Goal: Share content: Share content

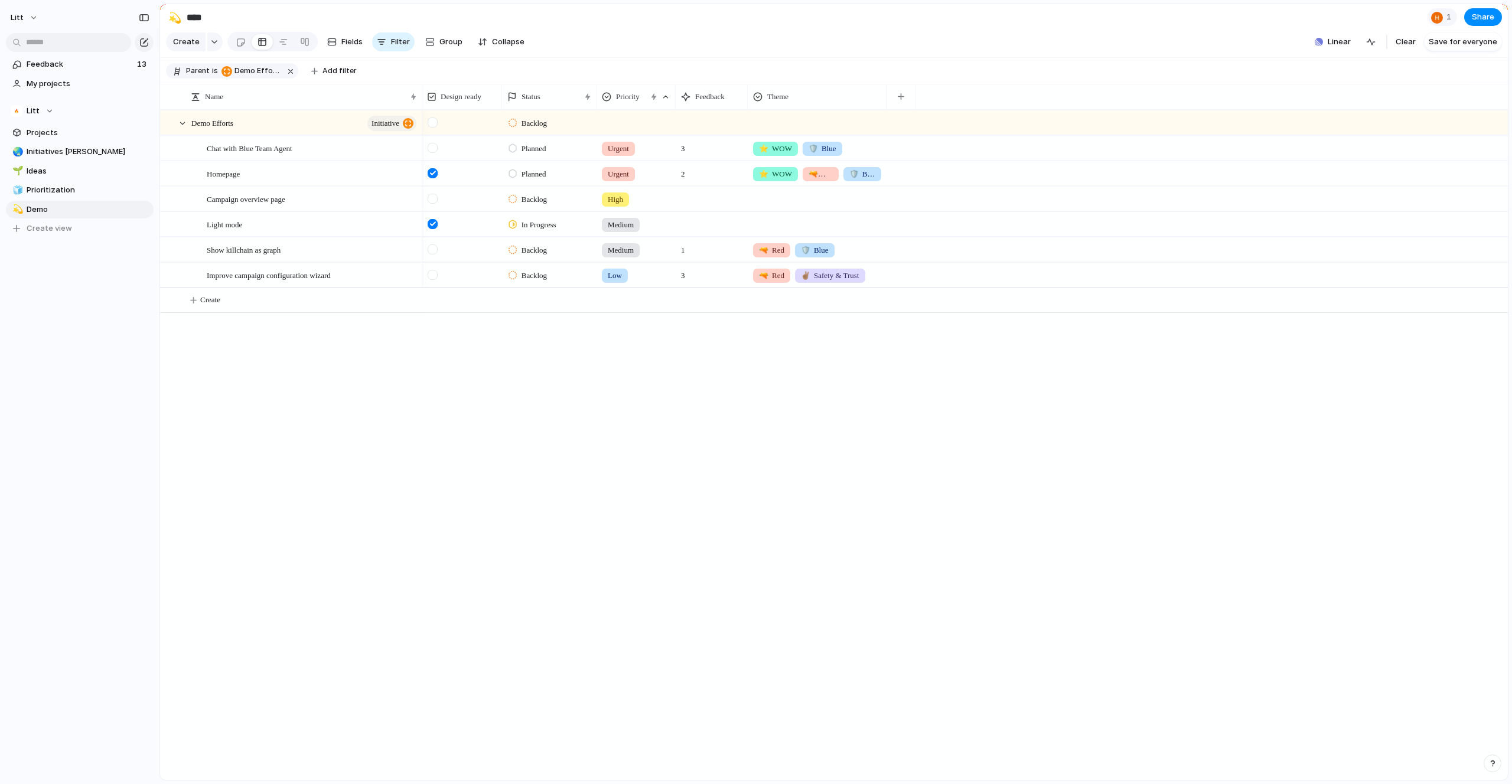
click at [457, 510] on div "Backlog Planned Urgent 3 ⭐️ WOW 🛡️ Blue Planned Urgent 2 ⭐️ WOW 🔫 Red 🛡️ Blue B…" at bounding box center [965, 444] width 1085 height 670
drag, startPoint x: 674, startPoint y: 115, endPoint x: 689, endPoint y: 116, distance: 15.0
click at [679, 109] on div at bounding box center [676, 97] width 6 height 25
click at [1486, 22] on span "Share" at bounding box center [1482, 18] width 23 height 12
drag, startPoint x: 1435, startPoint y: 22, endPoint x: 1443, endPoint y: 24, distance: 8.2
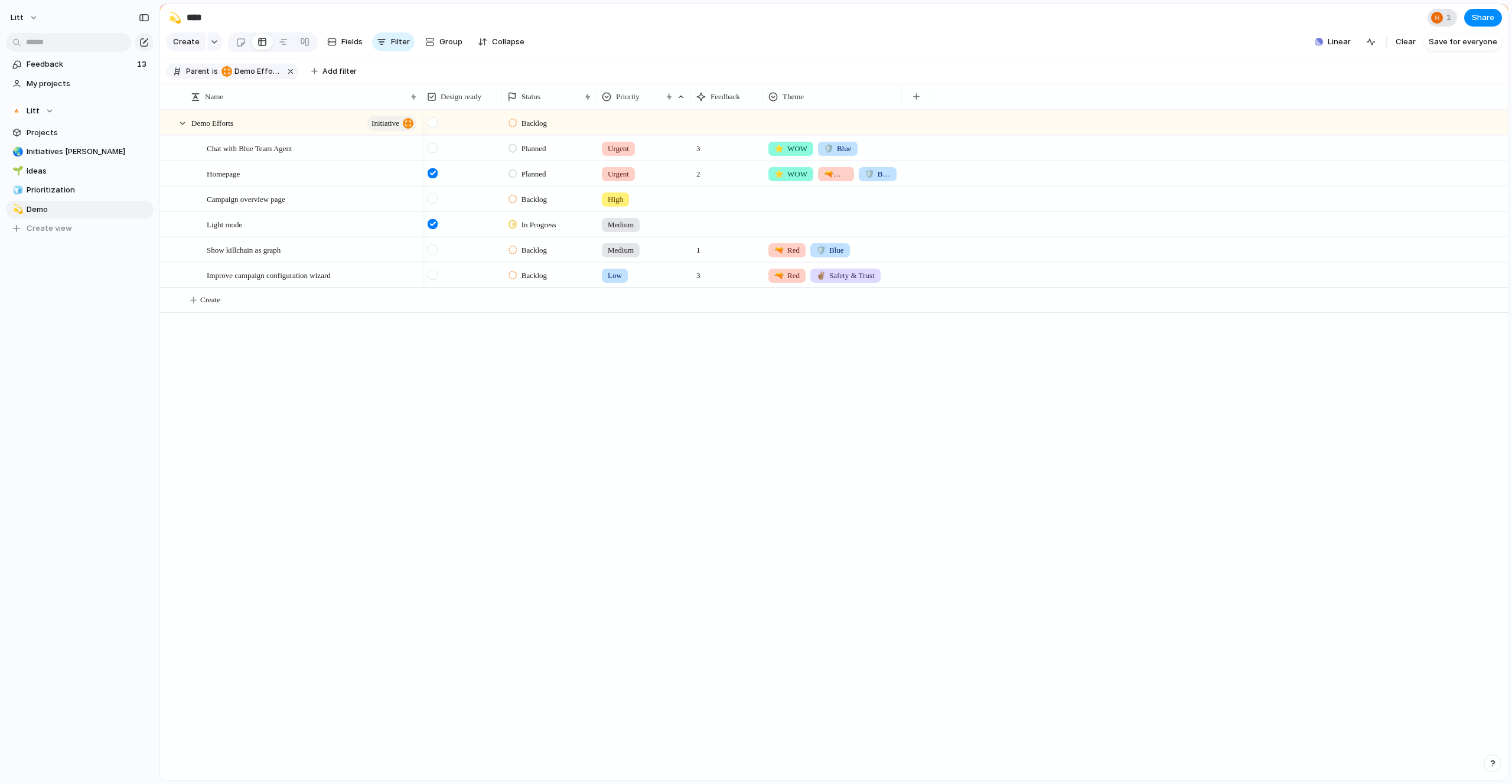
click at [1435, 22] on div "Share ' Demo ' Anyone at Litt Full access Public users with the link No access …" at bounding box center [756, 392] width 1512 height 784
click at [1443, 24] on div at bounding box center [1436, 18] width 14 height 14
click at [1477, 24] on div "Seen by [PERSON_NAME]" at bounding box center [756, 392] width 1512 height 784
click at [1477, 24] on span "Share" at bounding box center [1482, 18] width 23 height 12
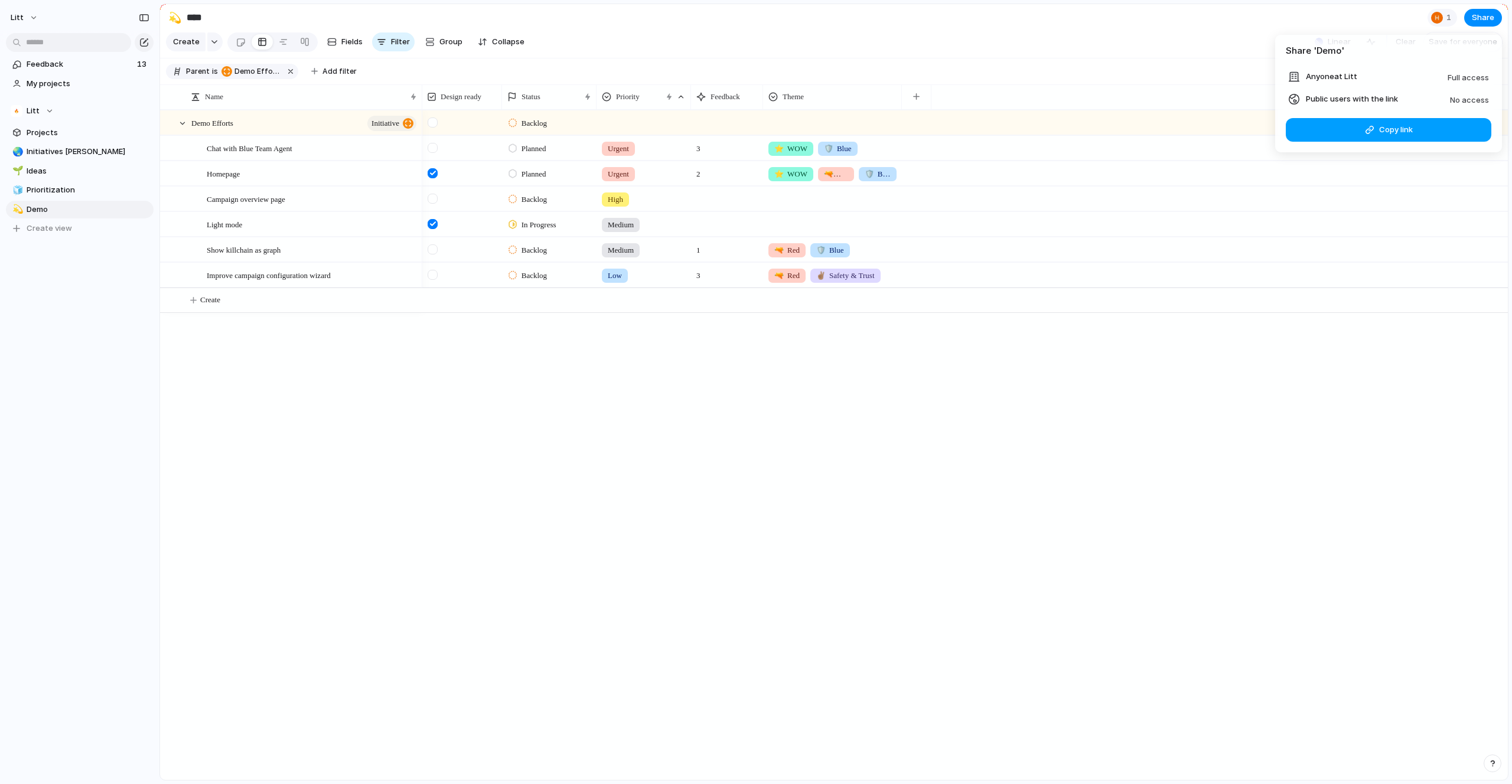
click at [1381, 128] on span "Copy link" at bounding box center [1396, 130] width 34 height 12
click at [345, 203] on div "Share ' Demo ' Anyone at Litt Full access Public users with the link No access …" at bounding box center [756, 392] width 1512 height 784
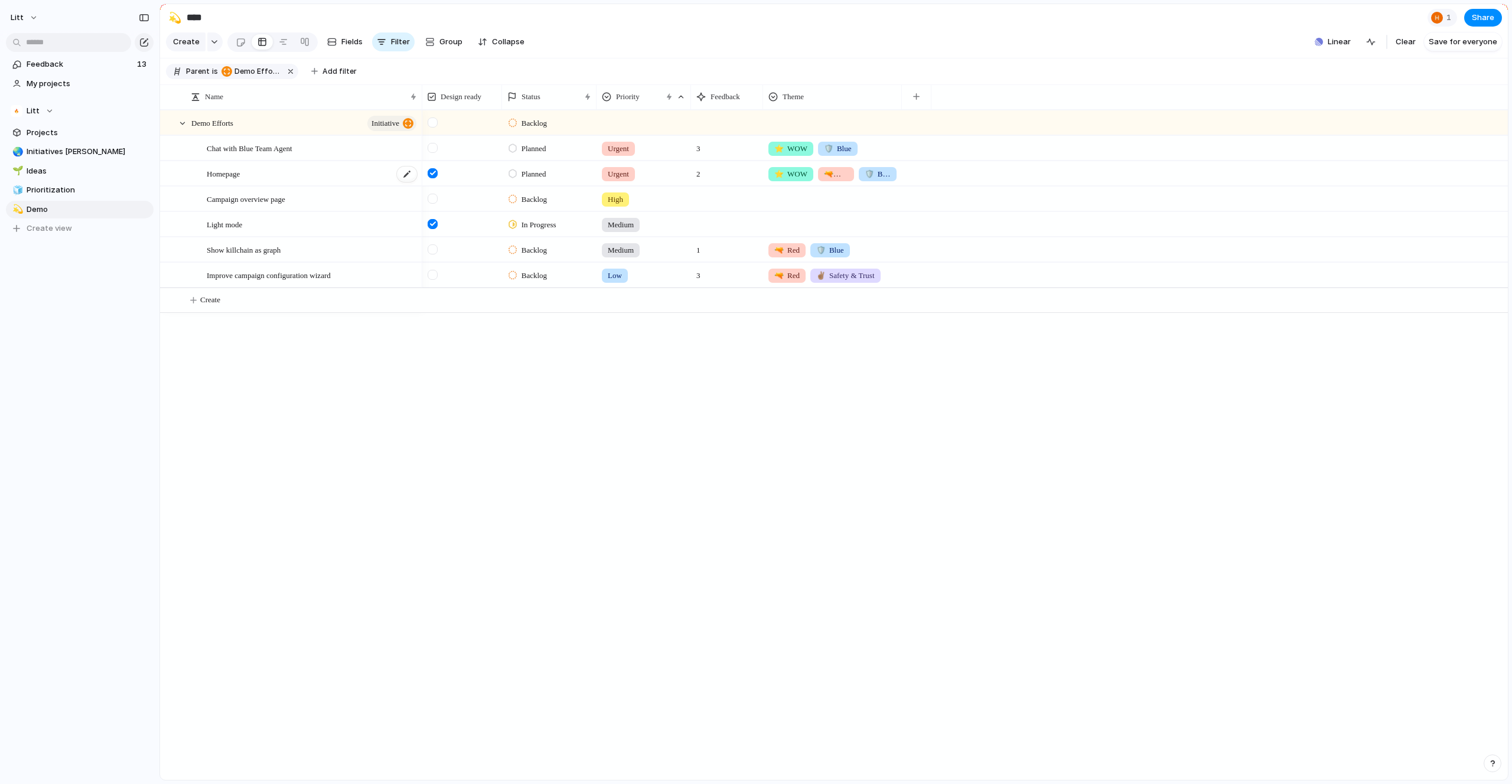
click at [346, 186] on div "Homepage" at bounding box center [313, 174] width 211 height 25
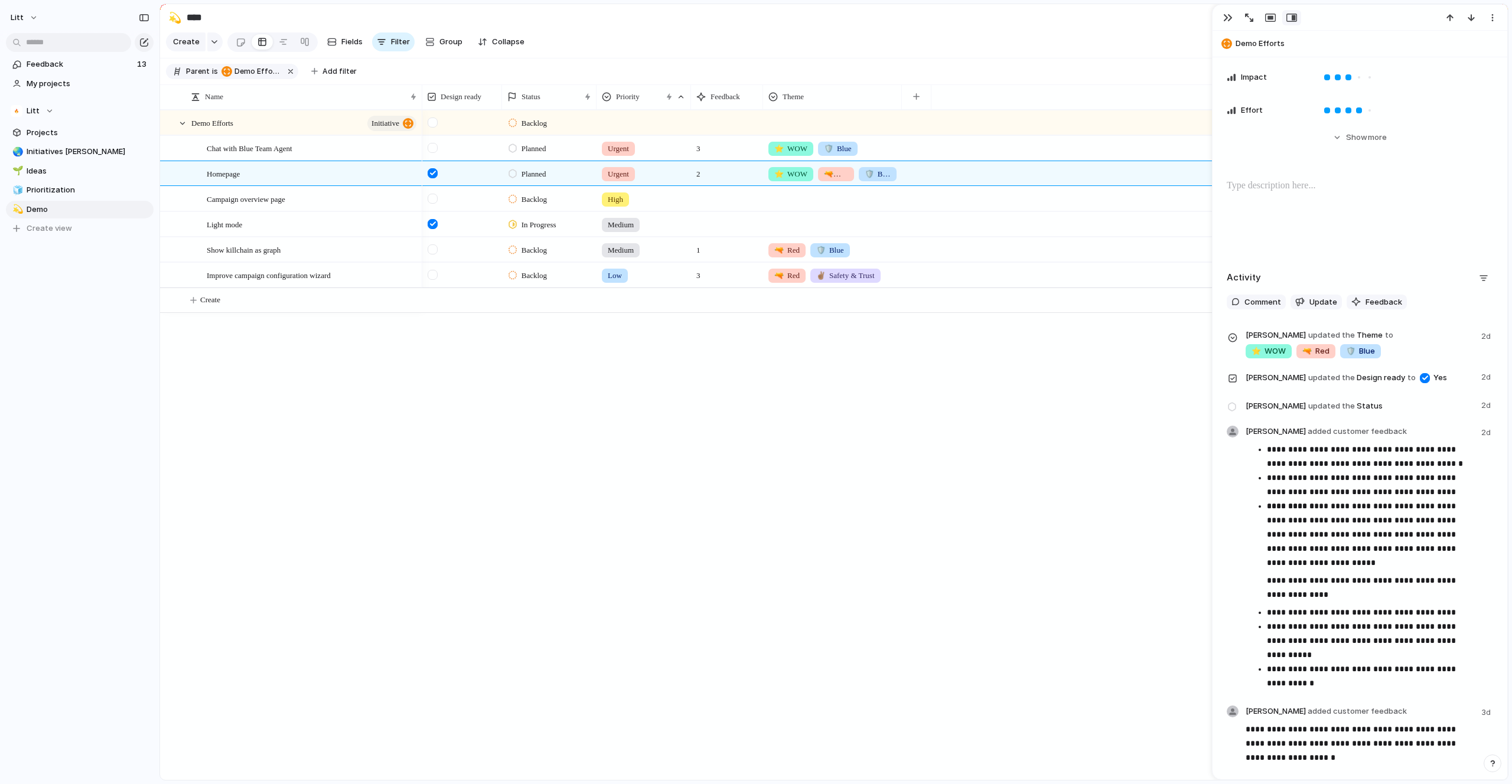
scroll to position [331, 0]
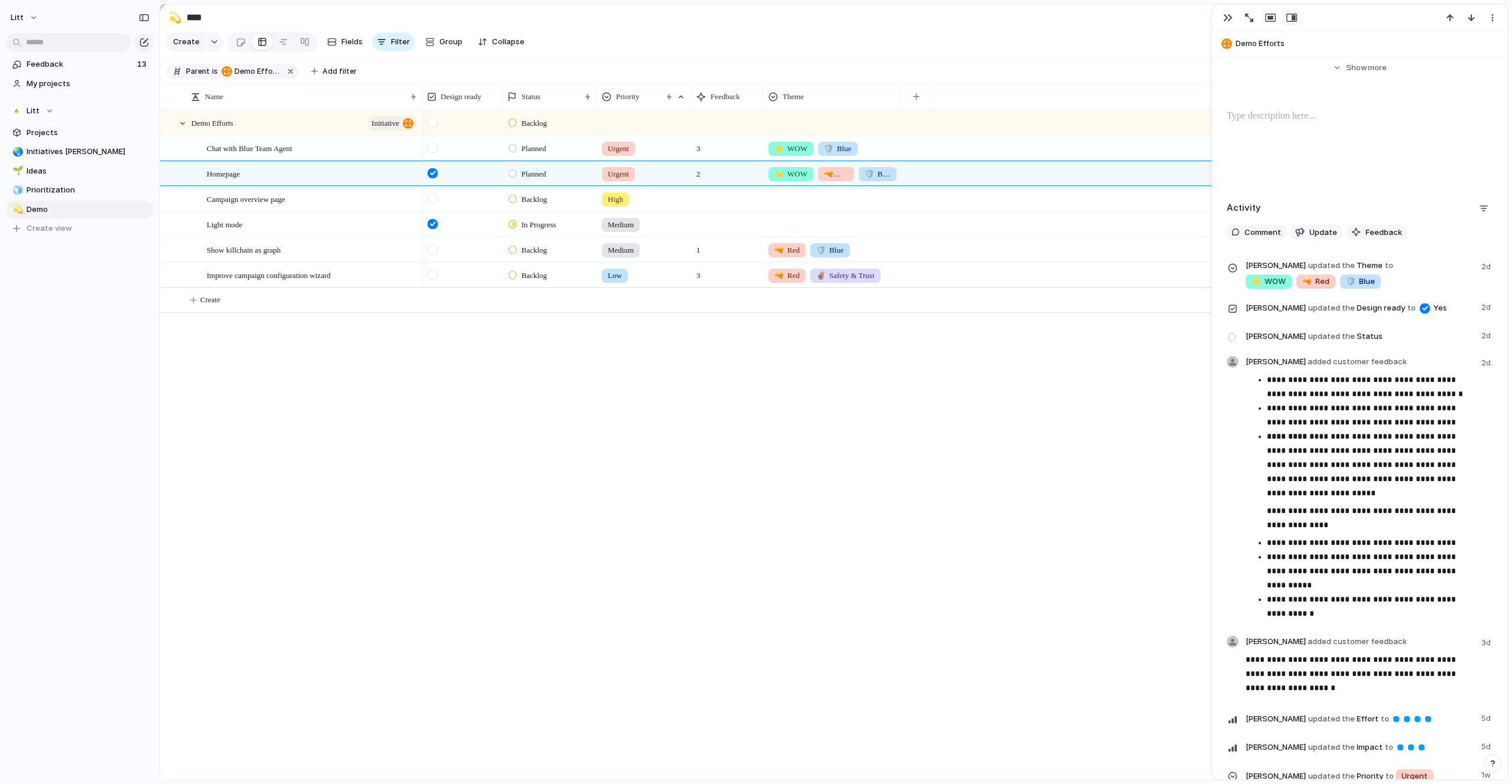
click at [1013, 450] on div "Backlog Planned Urgent 3 ⭐️ WOW 🛡️ Blue Planned Urgent 2 ⭐️ WOW 🔫 Red 🛡️ Blue B…" at bounding box center [965, 444] width 1085 height 670
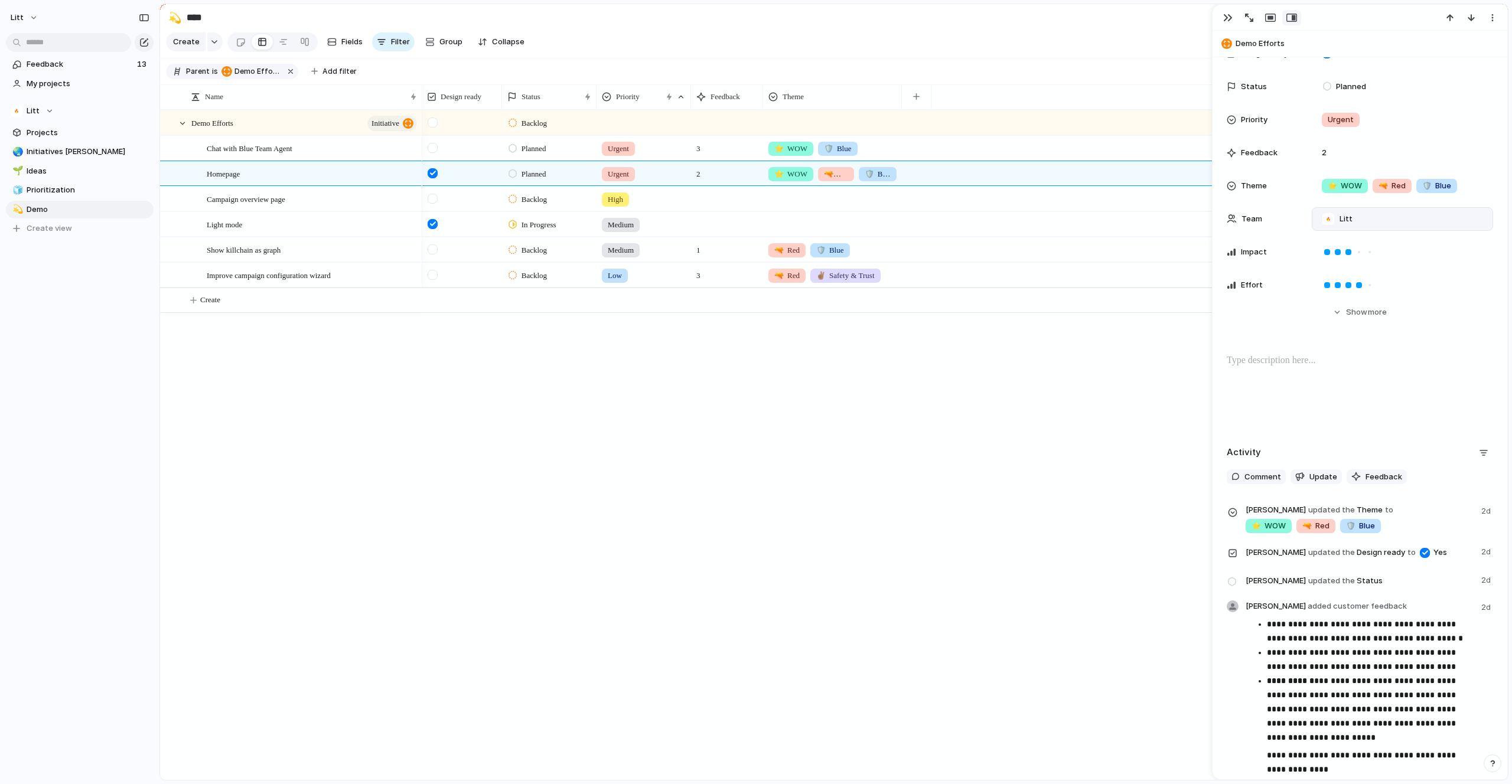
scroll to position [0, 0]
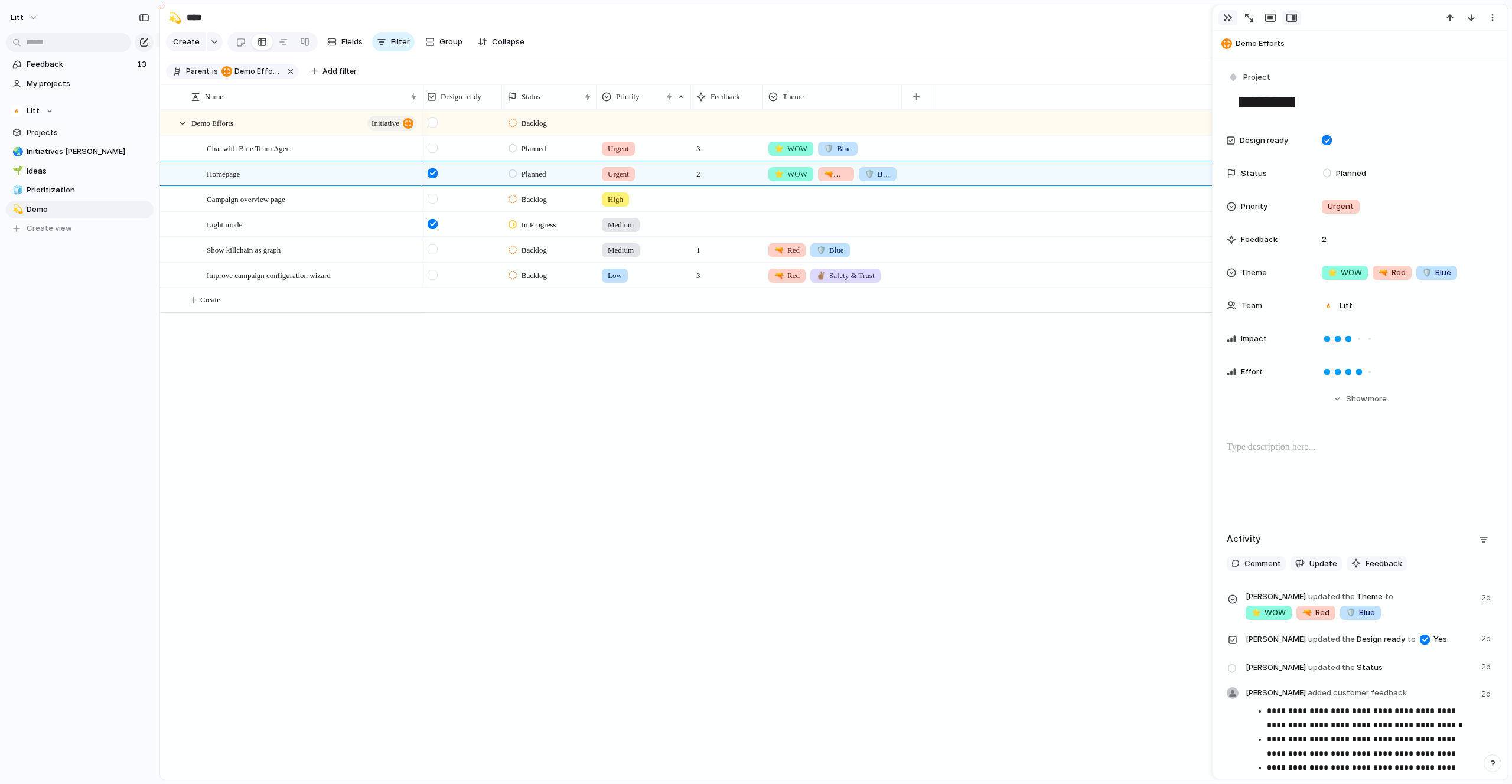
click at [1221, 18] on button "button" at bounding box center [1227, 18] width 19 height 16
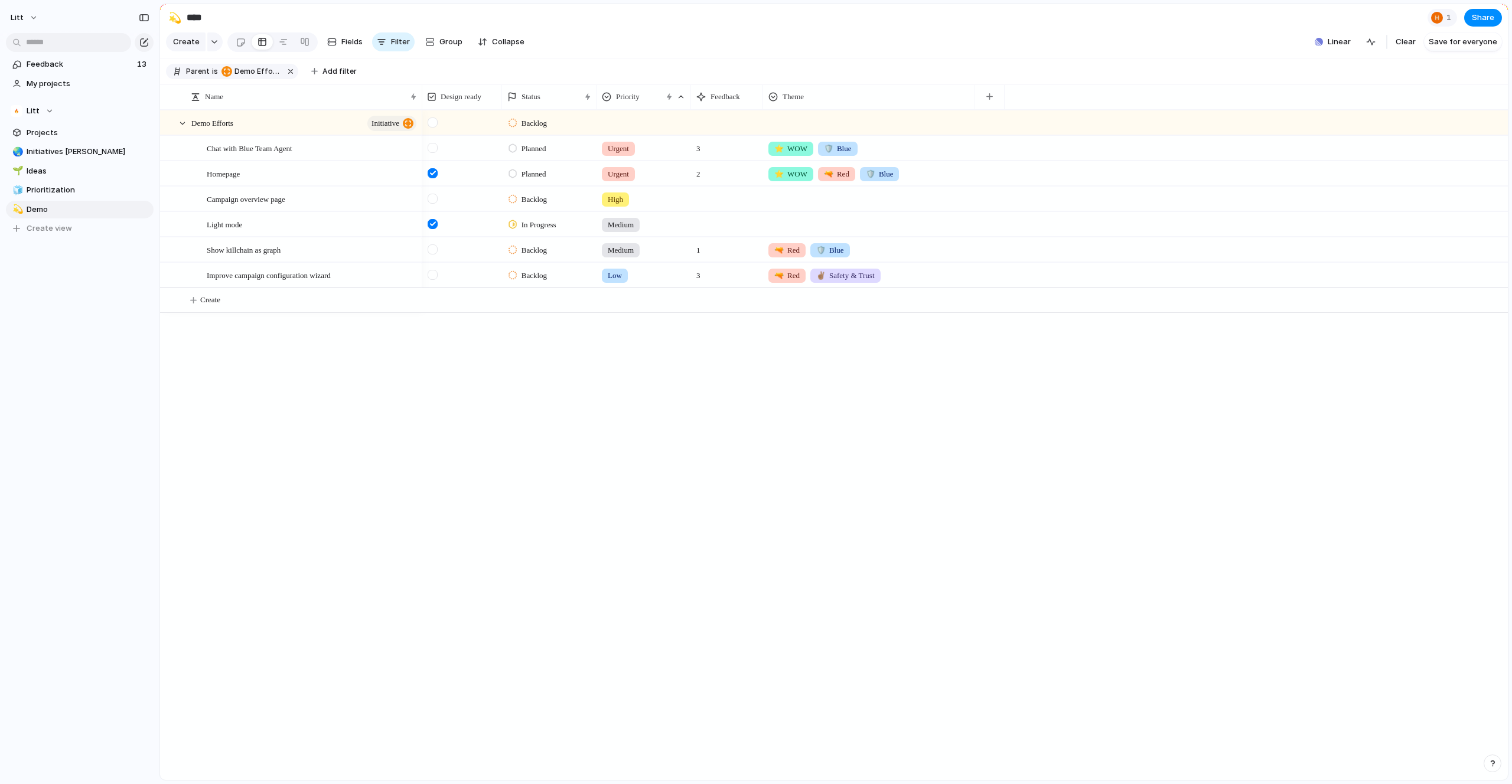
drag, startPoint x: 901, startPoint y: 117, endPoint x: 980, endPoint y: 112, distance: 79.2
click at [977, 109] on div at bounding box center [974, 97] width 6 height 25
click at [835, 517] on div "Backlog Planned Urgent 3 ⭐️ WOW 🛡️ Blue Planned Urgent 2 ⭐️ WOW 🔫 Red 🛡️ Blue B…" at bounding box center [965, 444] width 1085 height 670
click at [40, 235] on button "Create view" at bounding box center [80, 229] width 148 height 18
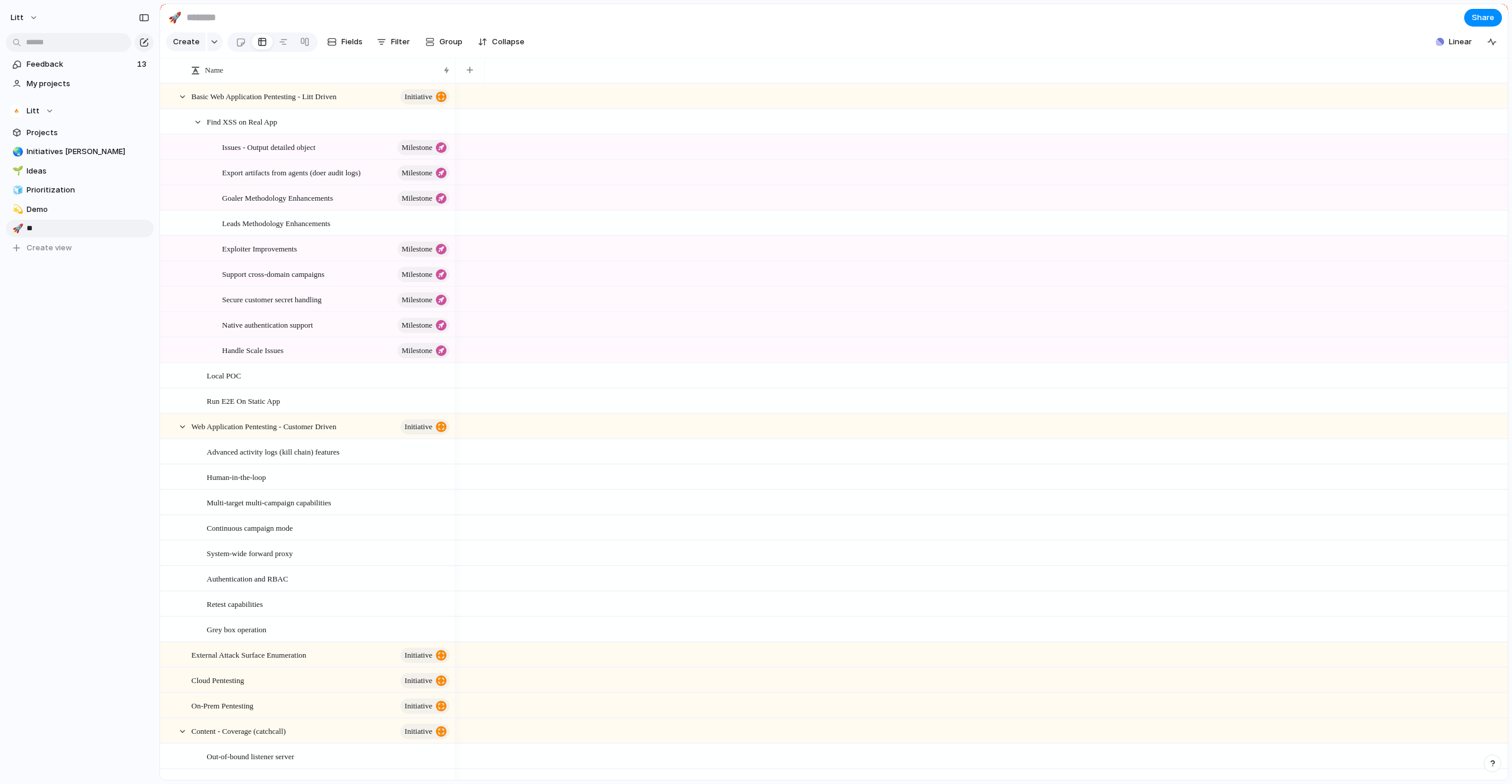
type input "*"
type input "**********"
click at [78, 236] on link "🚀 Product Marketing" at bounding box center [80, 229] width 148 height 18
click at [392, 47] on span "Filter" at bounding box center [399, 42] width 19 height 12
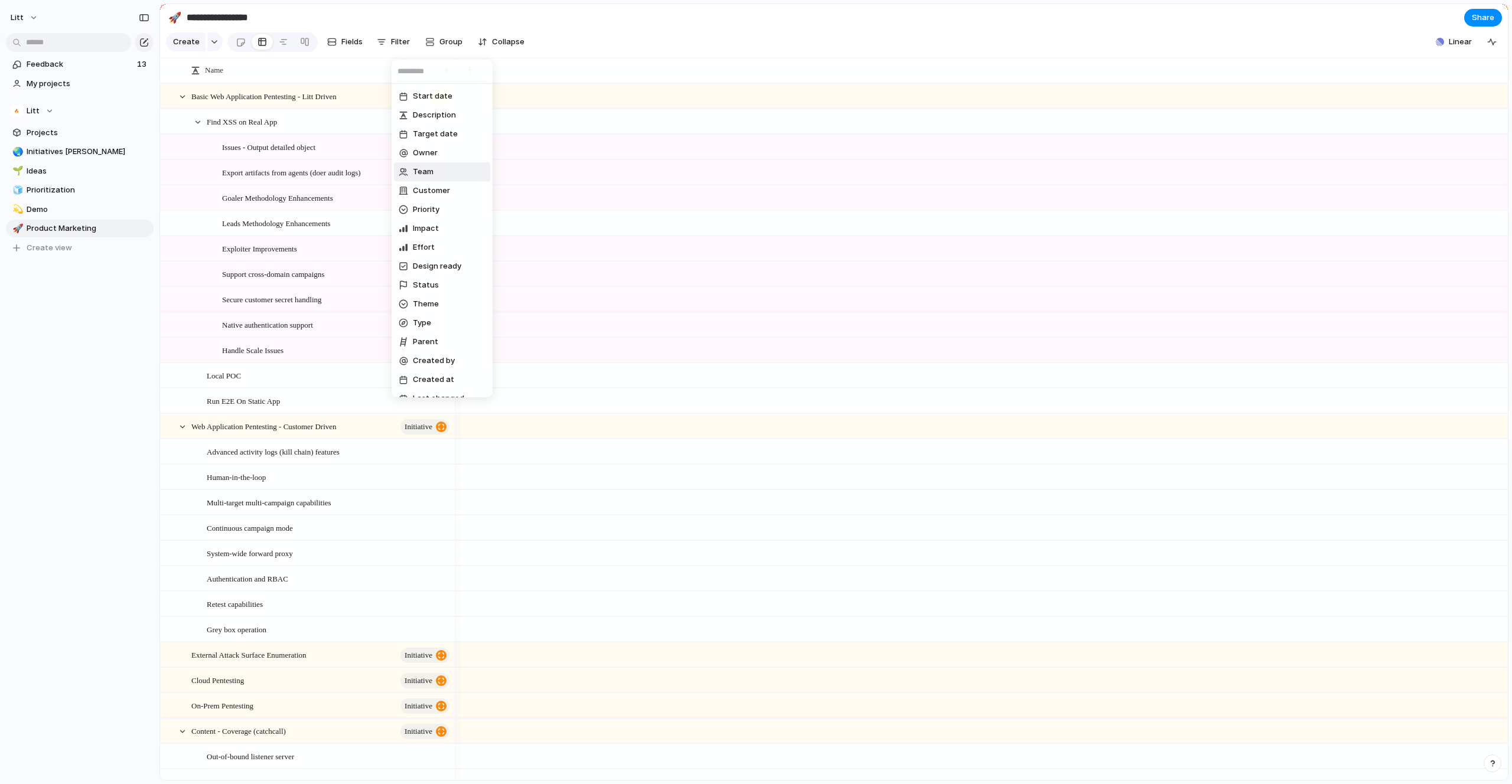
click at [473, 169] on li "Team" at bounding box center [442, 172] width 97 height 19
click at [462, 137] on span "Product Marketing" at bounding box center [467, 134] width 70 height 12
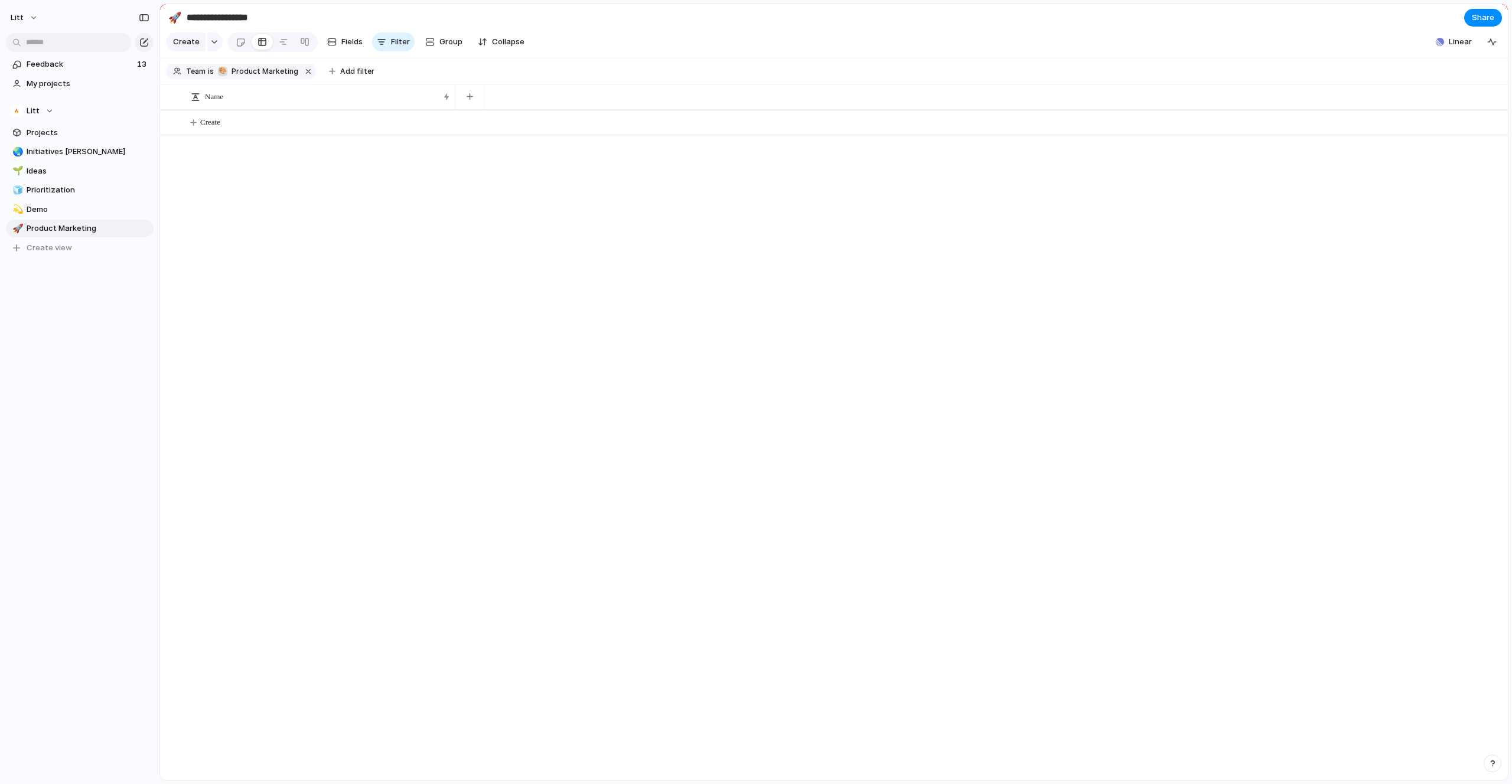
click at [647, 45] on section "Create Fields Filter Group Zoom Collapse Linear Clear Save for everyone" at bounding box center [833, 44] width 1347 height 29
click at [474, 617] on div at bounding box center [981, 444] width 1052 height 670
click at [211, 128] on span "Create" at bounding box center [210, 122] width 20 height 12
click at [221, 148] on textarea "******" at bounding box center [319, 146] width 255 height 14
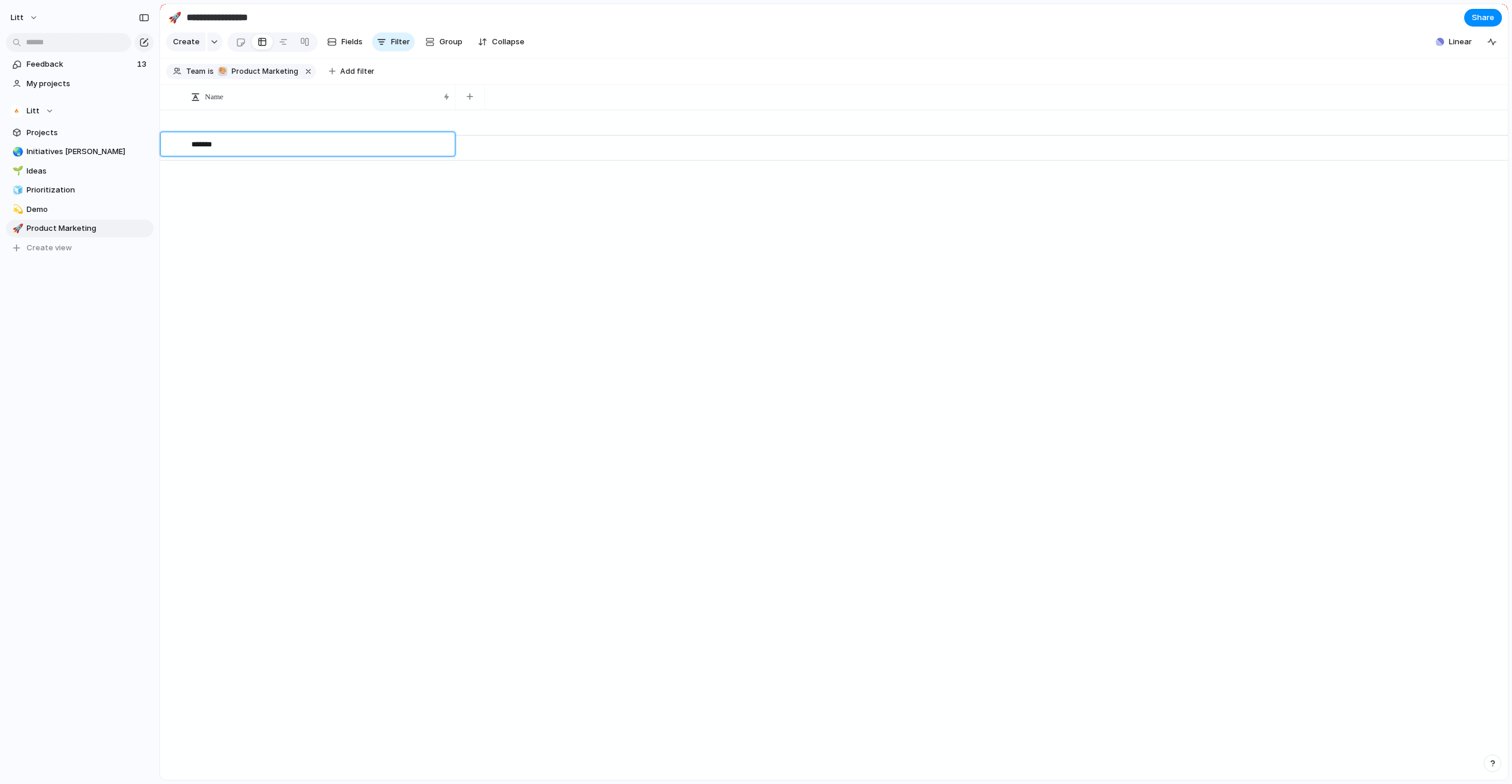
click at [221, 148] on textarea "******" at bounding box center [319, 146] width 255 height 14
type textarea "**********"
